Goal: Navigation & Orientation: Find specific page/section

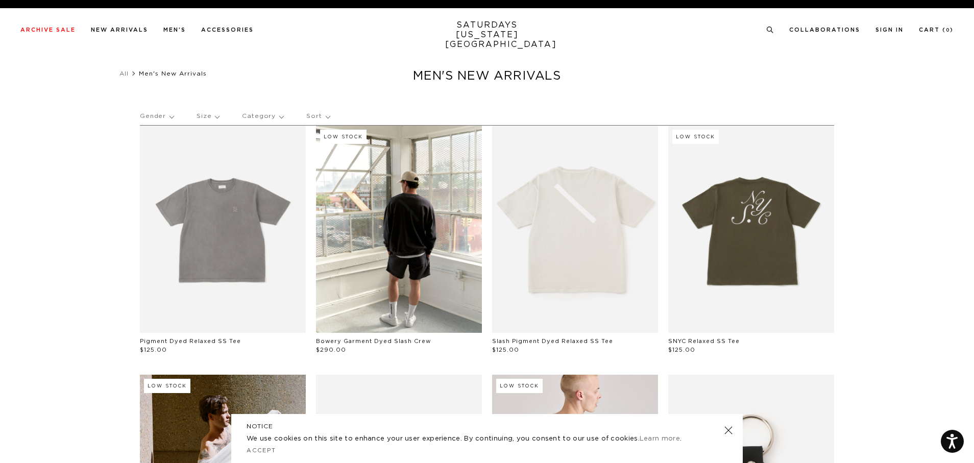
click at [168, 116] on p "Gender" at bounding box center [157, 116] width 34 height 23
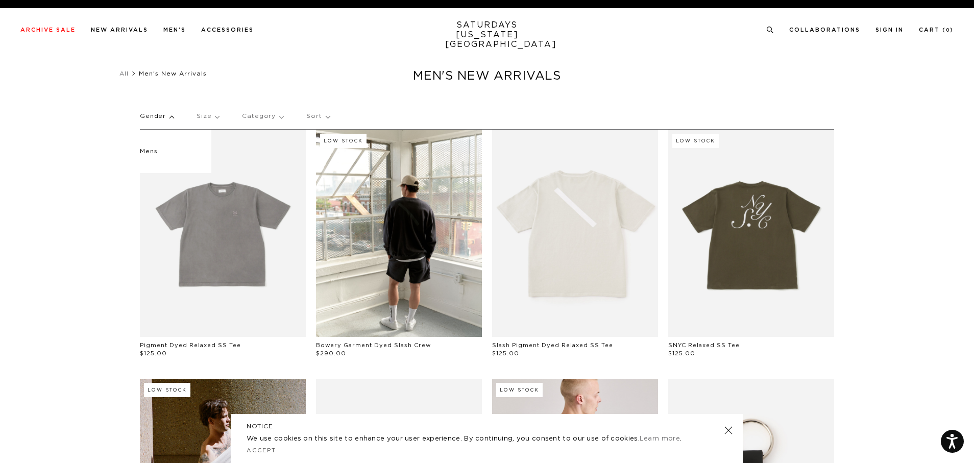
click at [266, 118] on p "Category" at bounding box center [262, 116] width 41 height 23
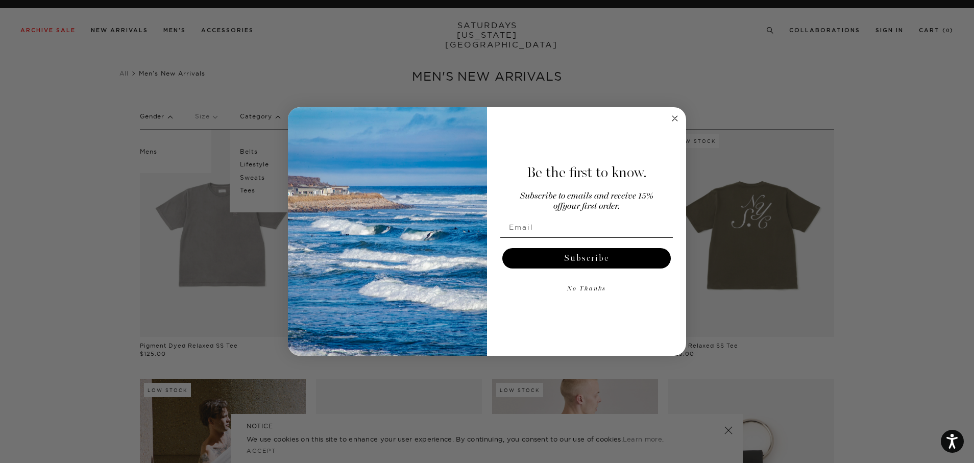
click at [679, 116] on circle "Close dialog" at bounding box center [676, 118] width 12 height 12
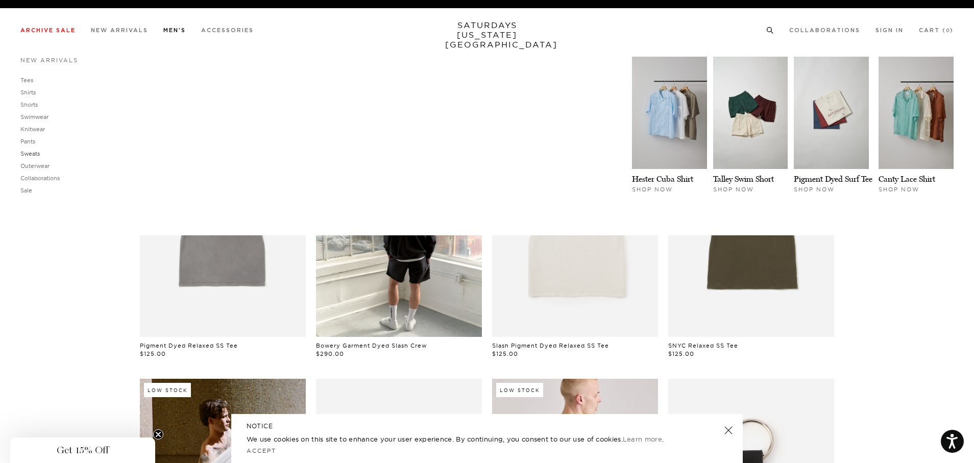
click at [23, 152] on link "Sweats" at bounding box center [29, 153] width 19 height 7
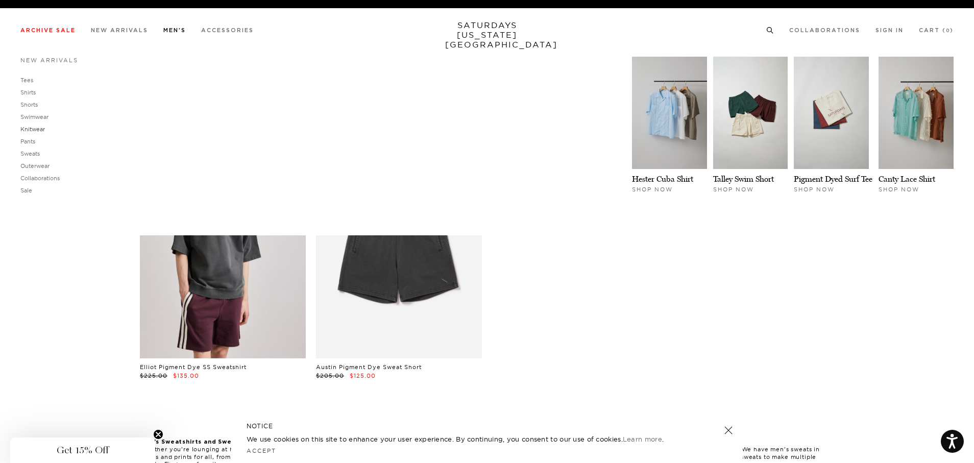
click at [37, 129] on link "Knitwear" at bounding box center [32, 129] width 25 height 7
